Goal: Task Accomplishment & Management: Complete application form

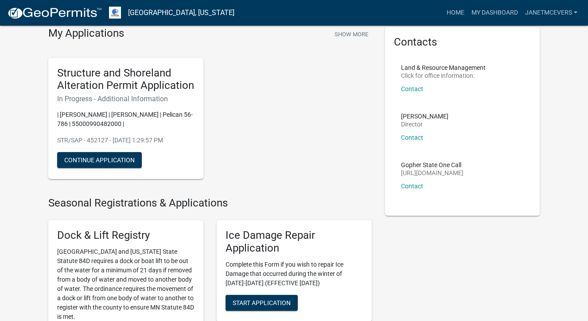
scroll to position [41, 0]
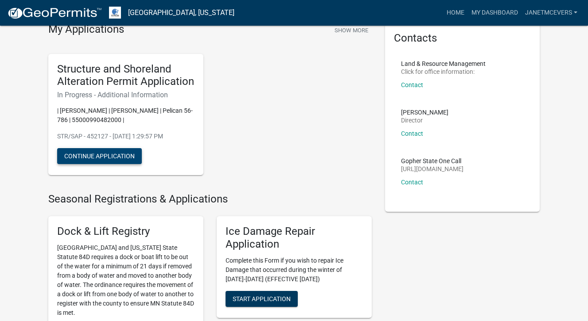
click at [115, 156] on button "Continue Application" at bounding box center [99, 156] width 85 height 16
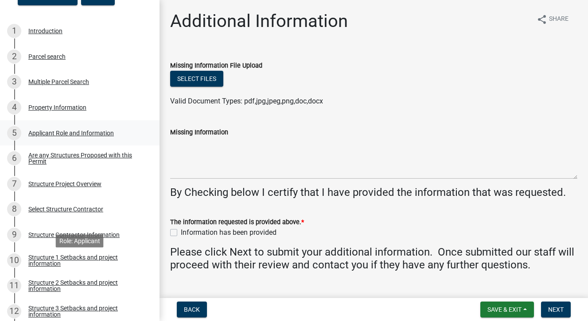
scroll to position [143, 0]
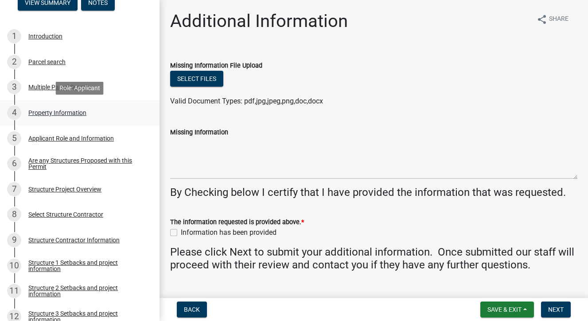
click at [65, 110] on div "Property Information" at bounding box center [57, 113] width 58 height 6
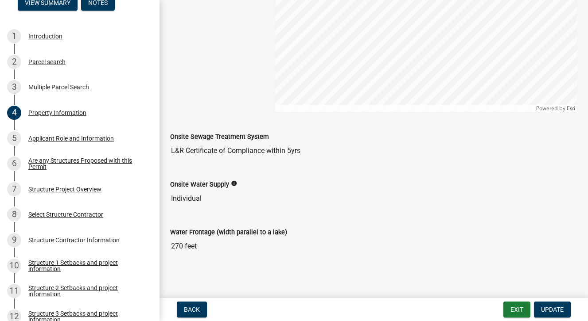
scroll to position [507, 0]
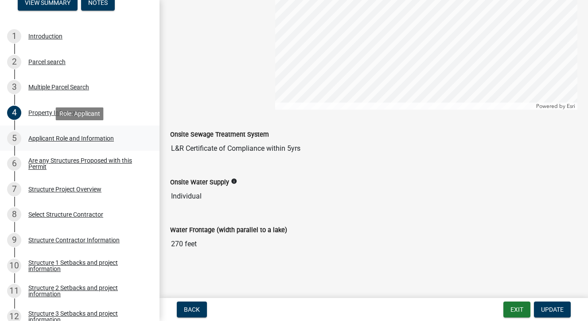
click at [83, 138] on div "Applicant Role and Information" at bounding box center [70, 139] width 85 height 6
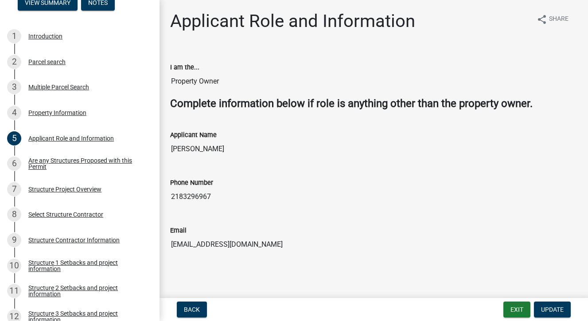
scroll to position [0, 0]
click at [101, 158] on div "Are any Structures Proposed with this Permit" at bounding box center [86, 164] width 117 height 12
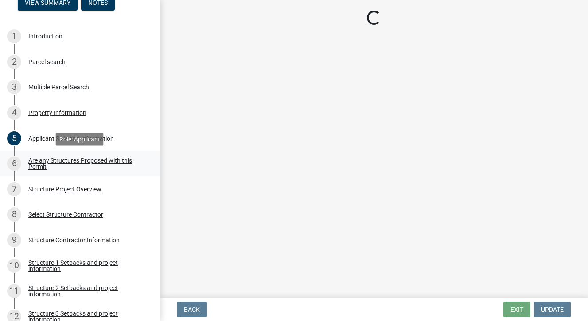
scroll to position [0, 0]
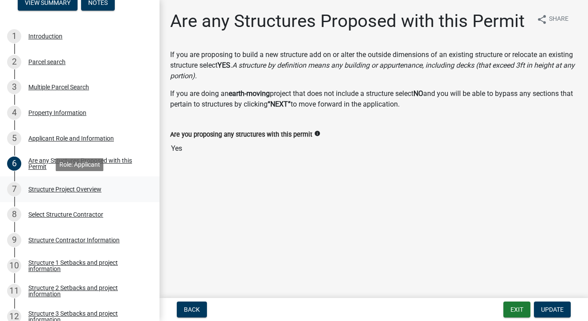
click at [91, 190] on div "Structure Project Overview" at bounding box center [64, 189] width 73 height 6
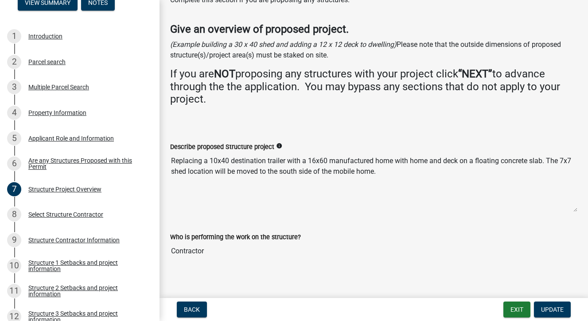
scroll to position [48, 0]
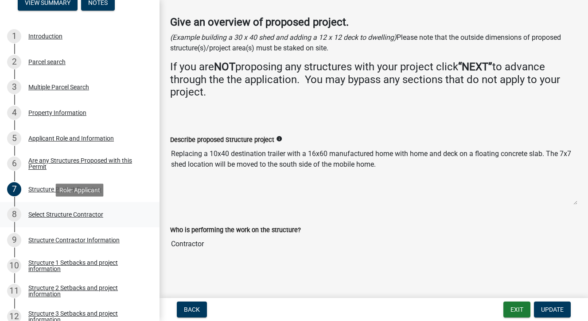
click at [94, 217] on div "Select Structure Contractor" at bounding box center [65, 215] width 75 height 6
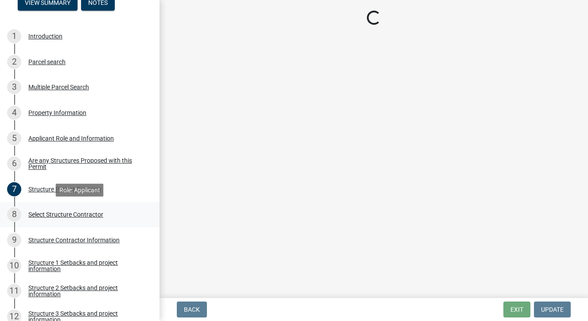
scroll to position [0, 0]
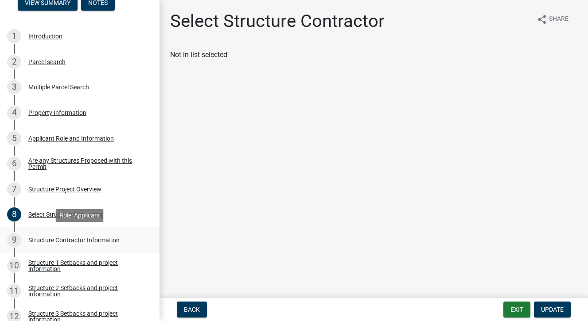
click at [96, 238] on div "Structure Contractor Information" at bounding box center [73, 240] width 91 height 6
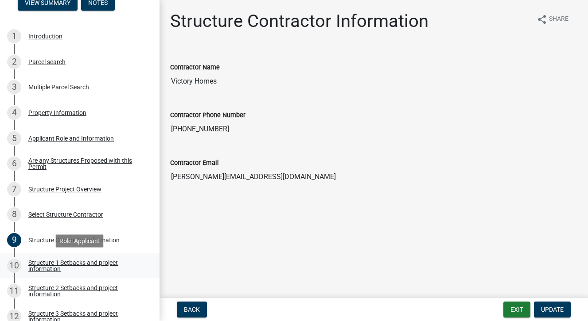
click at [101, 267] on div "Structure 1 Setbacks and project information" at bounding box center [86, 266] width 117 height 12
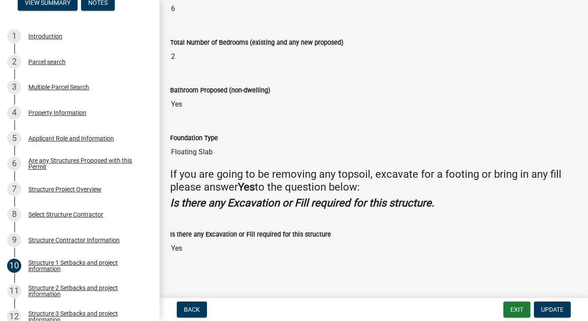
scroll to position [935, 0]
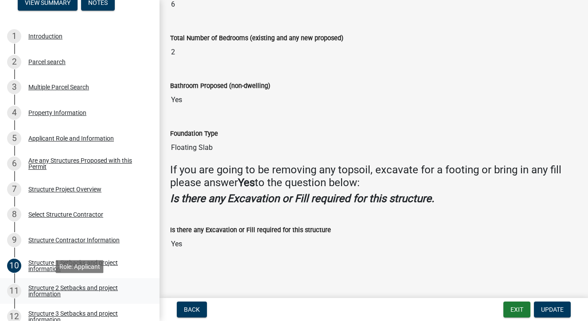
click at [100, 287] on div "Structure 2 Setbacks and project information" at bounding box center [86, 291] width 117 height 12
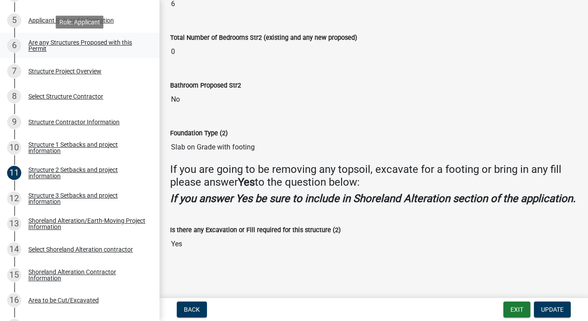
scroll to position [263, 0]
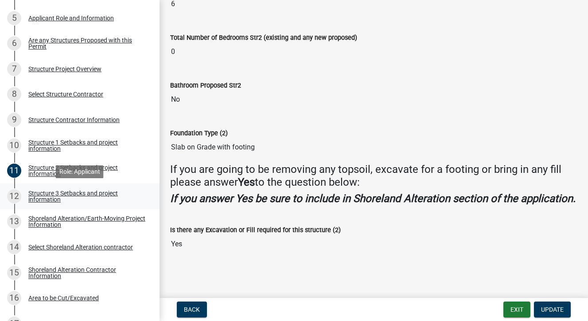
click at [98, 196] on div "Structure 3 Setbacks and project information" at bounding box center [86, 196] width 117 height 12
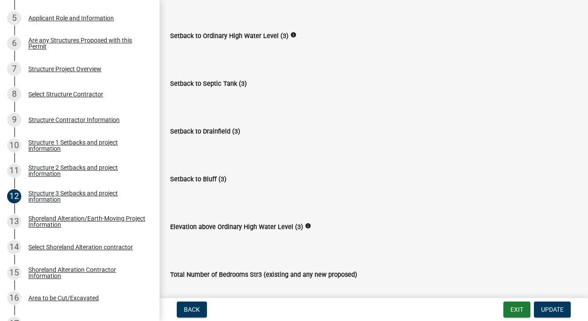
scroll to position [411, 0]
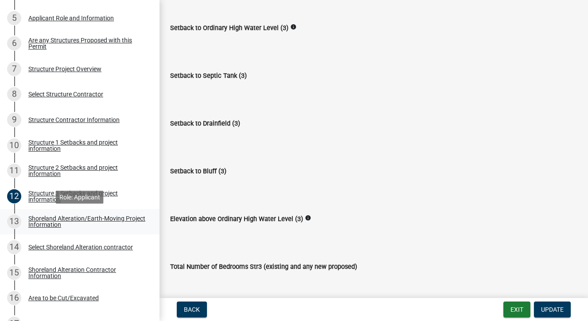
click at [97, 218] on div "Shoreland Alteration/Earth-Moving Project Information" at bounding box center [86, 222] width 117 height 12
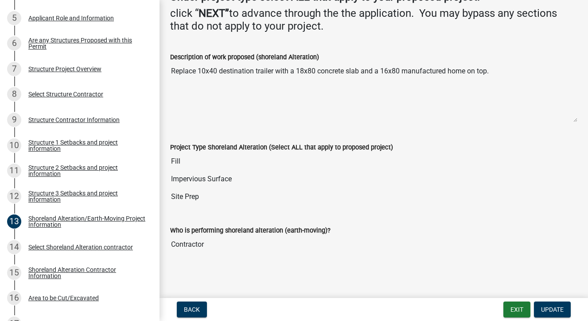
scroll to position [116, 0]
click at [109, 248] on div "Select Shoreland Alteration contractor" at bounding box center [80, 247] width 105 height 6
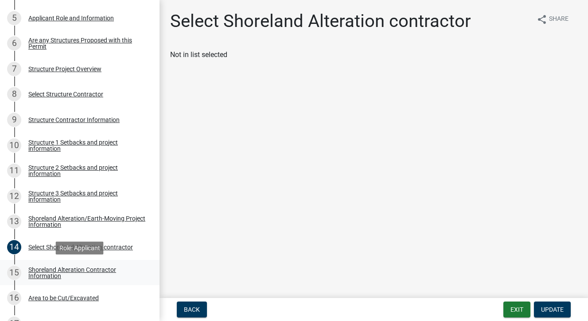
click at [92, 271] on div "Shoreland Alteration Contractor Information" at bounding box center [86, 273] width 117 height 12
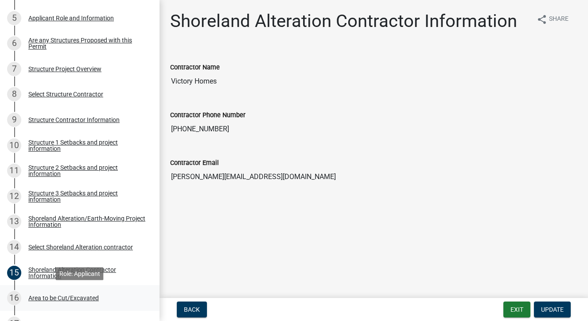
click at [87, 295] on div "Area to be Cut/Excavated" at bounding box center [63, 298] width 70 height 6
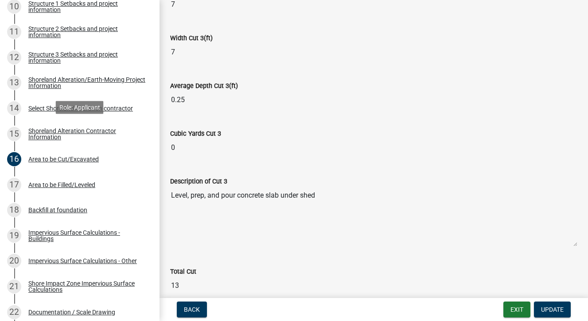
scroll to position [404, 0]
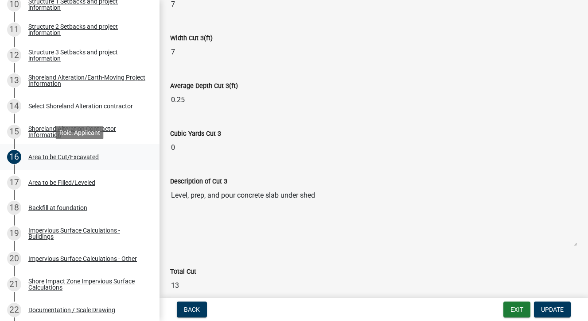
click at [62, 159] on div "Area to be Cut/Excavated" at bounding box center [63, 157] width 70 height 6
click at [88, 157] on div "Area to be Cut/Excavated" at bounding box center [63, 157] width 70 height 6
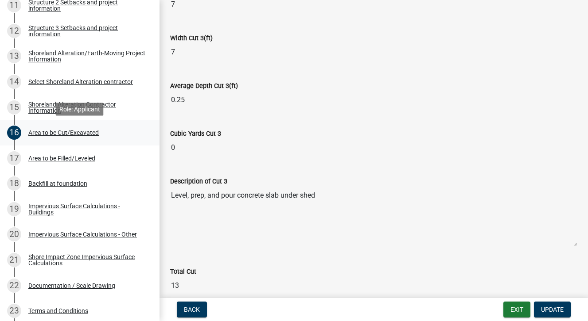
scroll to position [432, 0]
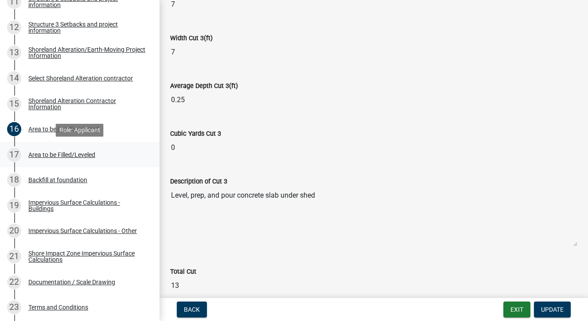
click at [85, 158] on div "Area to be Filled/Leveled" at bounding box center [61, 155] width 67 height 6
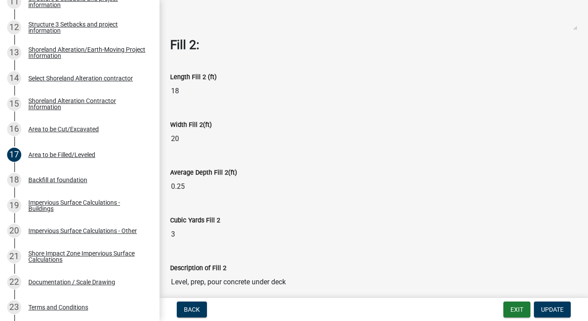
scroll to position [333, 0]
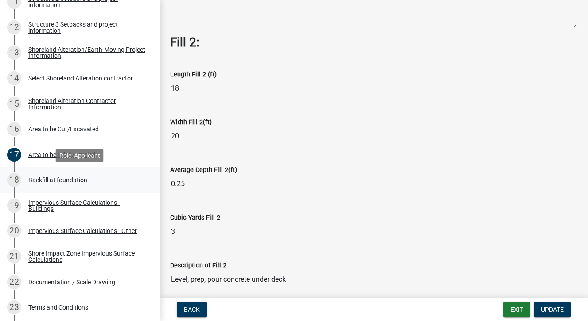
click at [76, 182] on div "Backfill at foundation" at bounding box center [57, 180] width 59 height 6
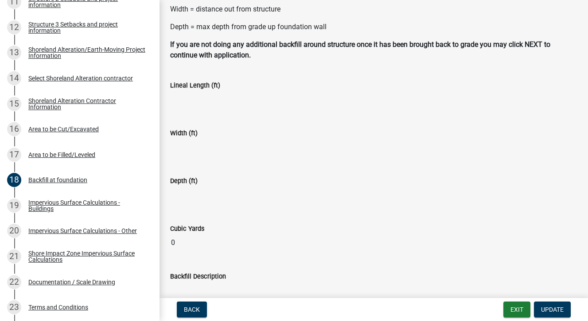
scroll to position [169, 0]
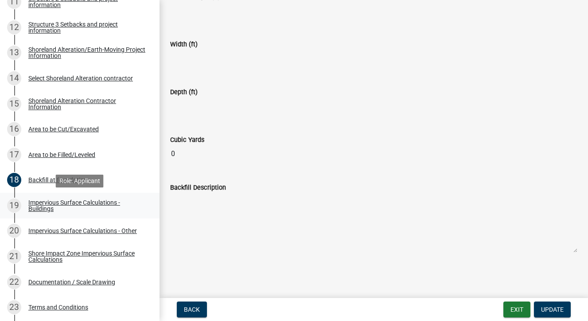
click at [83, 202] on div "Impervious Surface Calculations - Buildings" at bounding box center [86, 206] width 117 height 12
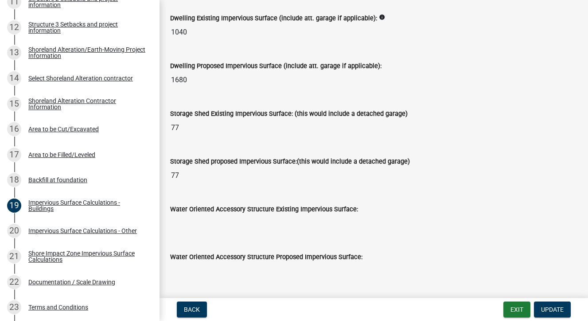
scroll to position [143, 0]
click at [546, 306] on span "Update" at bounding box center [552, 309] width 23 height 7
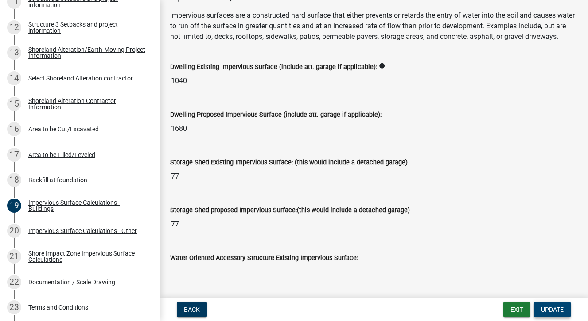
scroll to position [89, 0]
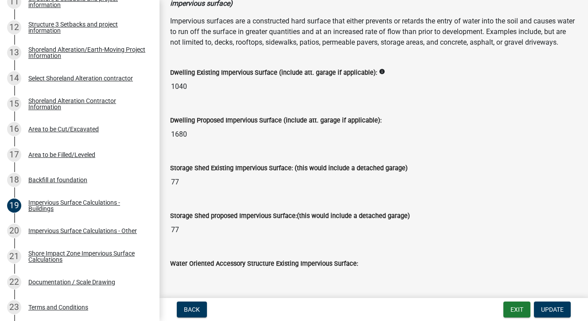
click at [186, 87] on input "1040" at bounding box center [373, 87] width 407 height 18
click at [190, 85] on input "1040" at bounding box center [373, 87] width 407 height 18
click at [379, 70] on icon "info" at bounding box center [382, 72] width 6 height 6
click at [329, 73] on label "Dwelling Existing Impervious Surface (include att. garage if applicable):" at bounding box center [273, 73] width 207 height 6
click at [329, 78] on input "1040" at bounding box center [373, 87] width 407 height 18
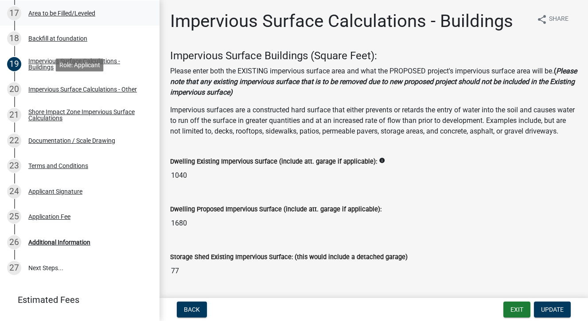
scroll to position [582, 0]
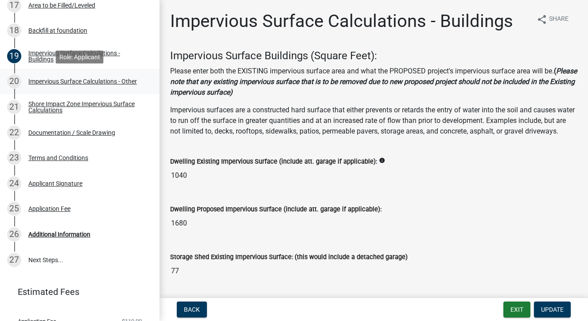
click at [50, 75] on div "20 Impervious Surface Calculations - Other" at bounding box center [76, 81] width 138 height 14
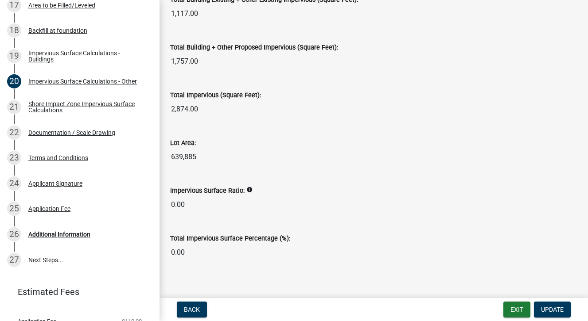
scroll to position [1031, 0]
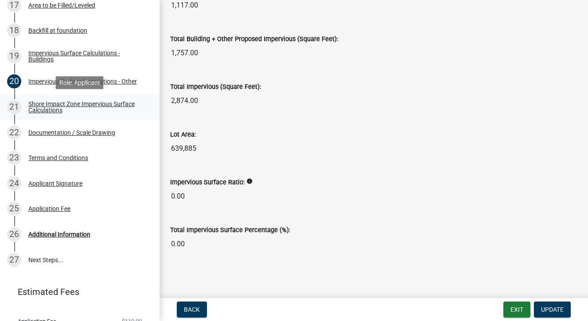
click at [92, 105] on div "Shore Impact Zone Impervious Surface Calculations" at bounding box center [86, 107] width 117 height 12
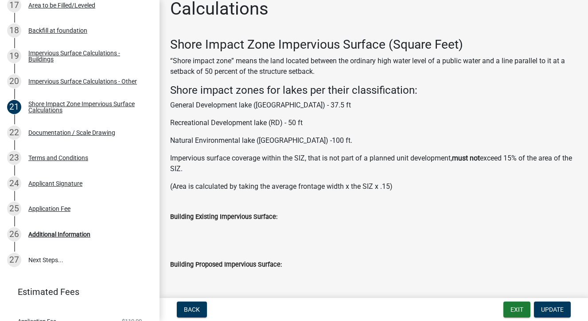
scroll to position [39, 0]
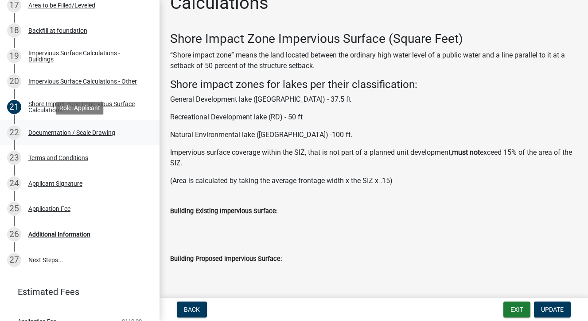
click at [98, 133] on div "Documentation / Scale Drawing" at bounding box center [71, 133] width 87 height 6
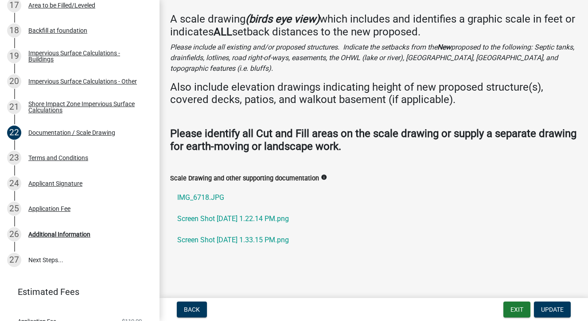
scroll to position [38, 0]
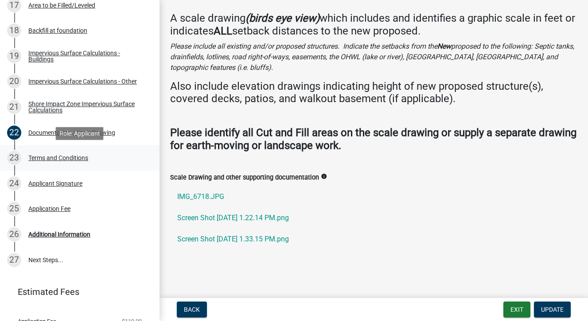
click at [77, 159] on div "Terms and Conditions" at bounding box center [58, 158] width 60 height 6
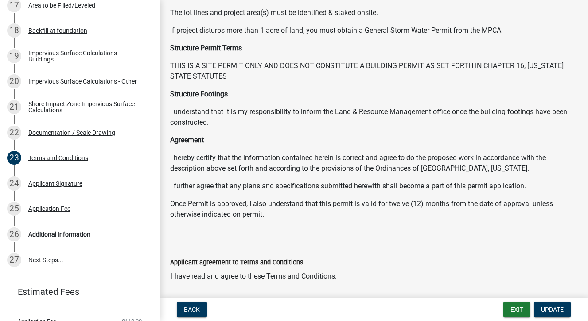
scroll to position [137, 0]
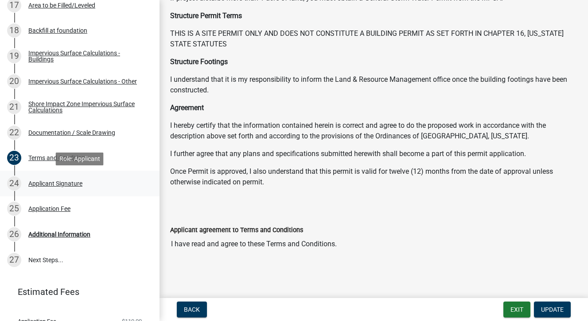
click at [69, 185] on div "Applicant Signature" at bounding box center [55, 184] width 54 height 6
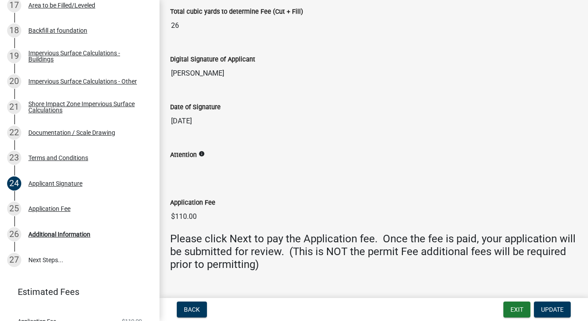
scroll to position [231, 0]
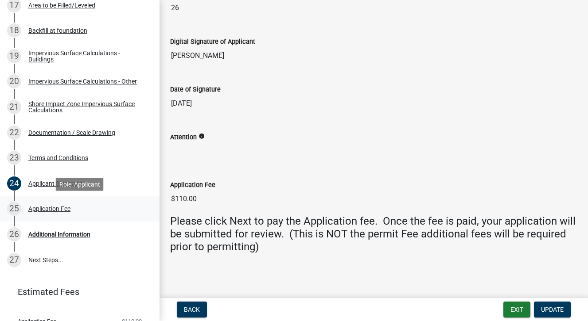
click at [38, 208] on div "Application Fee" at bounding box center [49, 209] width 42 height 6
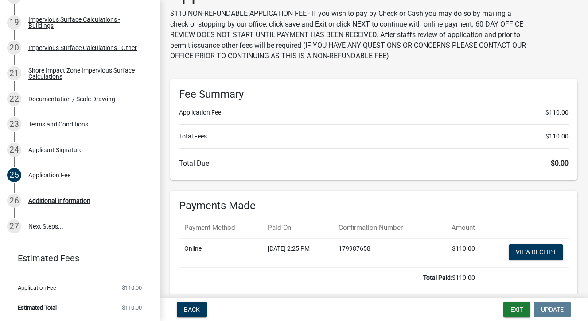
scroll to position [0, 0]
